Goal: Information Seeking & Learning: Compare options

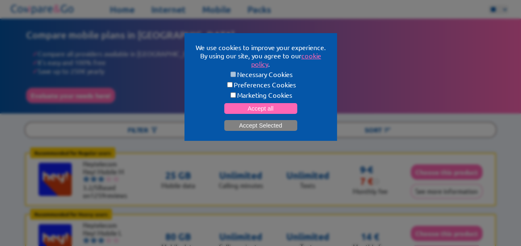
click at [253, 123] on button "Accept Selected" at bounding box center [260, 125] width 73 height 11
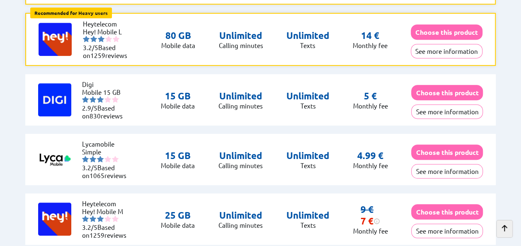
scroll to position [249, 0]
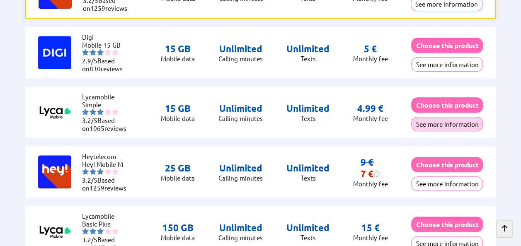
click at [451, 123] on button "See more information" at bounding box center [447, 124] width 72 height 15
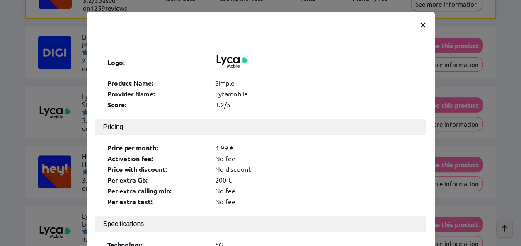
click at [420, 22] on span "×" at bounding box center [423, 24] width 7 height 15
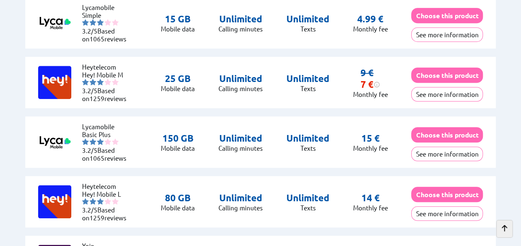
scroll to position [415, 0]
